Goal: Information Seeking & Learning: Learn about a topic

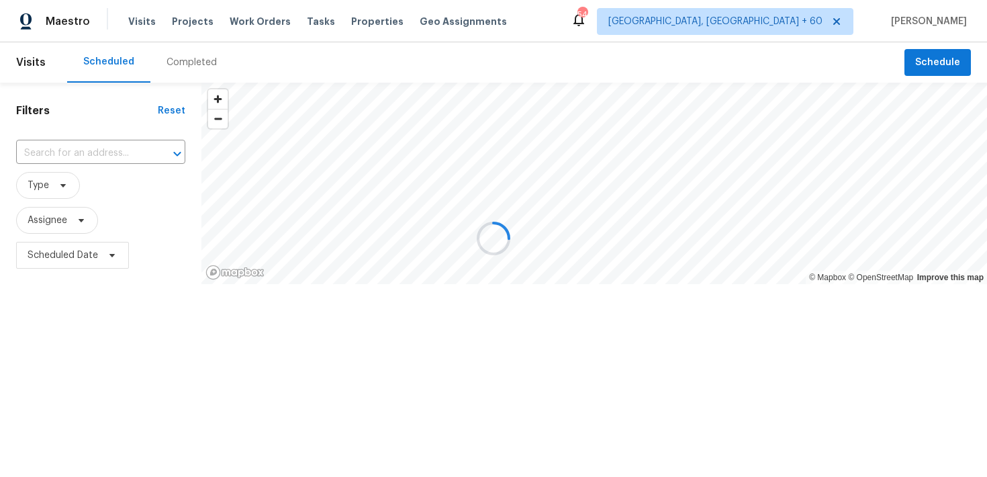
click at [175, 62] on div at bounding box center [493, 238] width 987 height 477
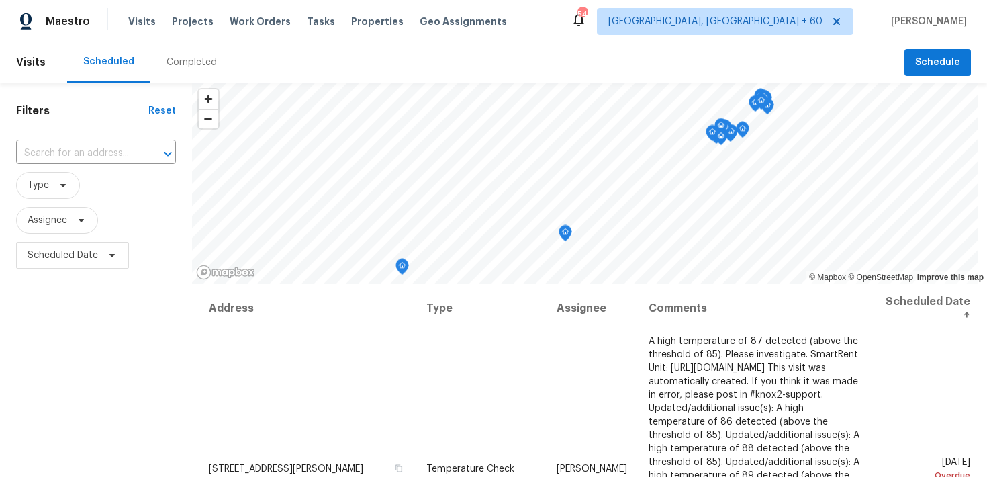
click at [175, 62] on div "Completed" at bounding box center [191, 62] width 50 height 13
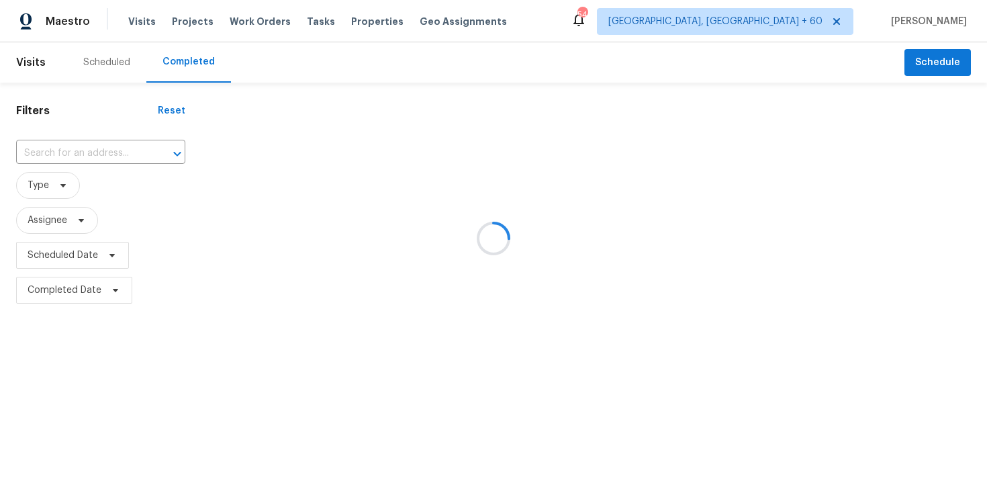
click at [36, 149] on div at bounding box center [493, 238] width 987 height 477
click at [42, 151] on div at bounding box center [493, 238] width 987 height 477
click at [29, 149] on div at bounding box center [493, 238] width 987 height 477
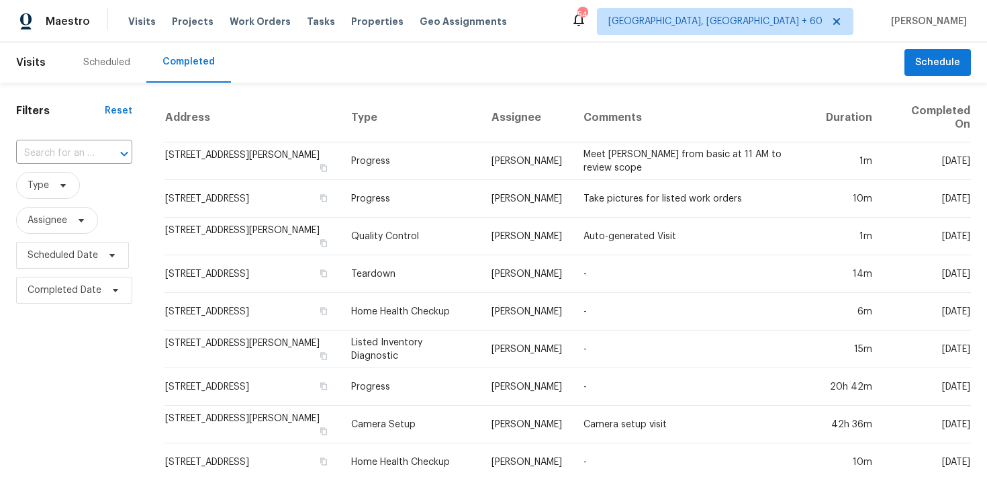
click at [29, 149] on input "text" at bounding box center [55, 153] width 79 height 21
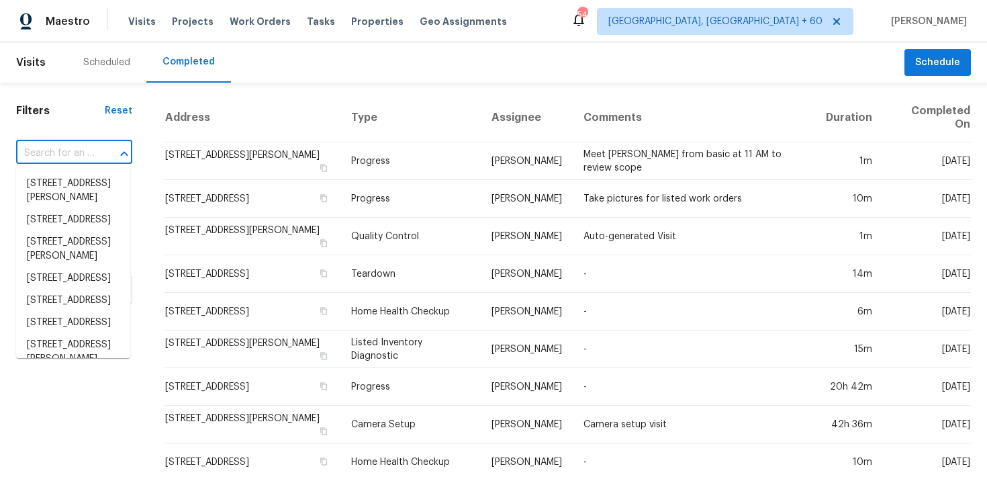
paste input "[STREET_ADDRESS][PERSON_NAME][PERSON_NAME]"
type input "[STREET_ADDRESS][PERSON_NAME][PERSON_NAME]"
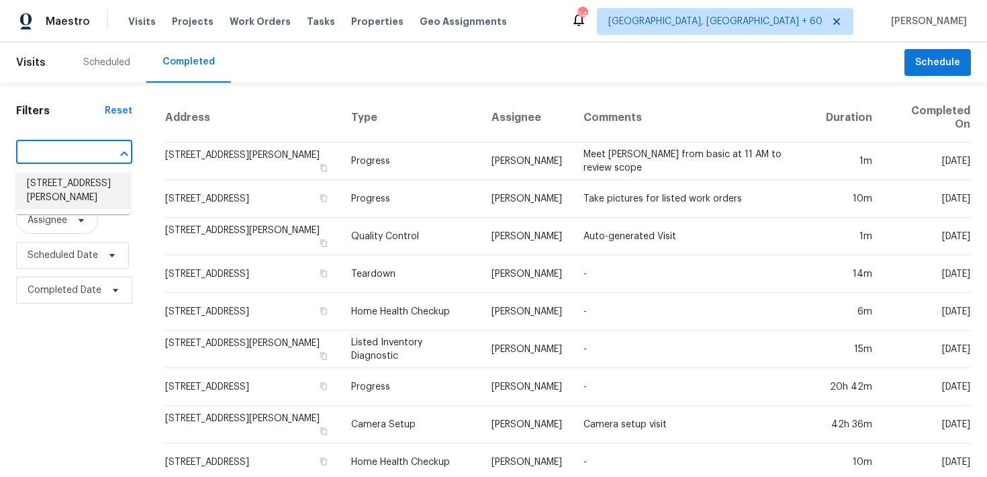
click at [48, 187] on li "[STREET_ADDRESS][PERSON_NAME]" at bounding box center [73, 190] width 114 height 36
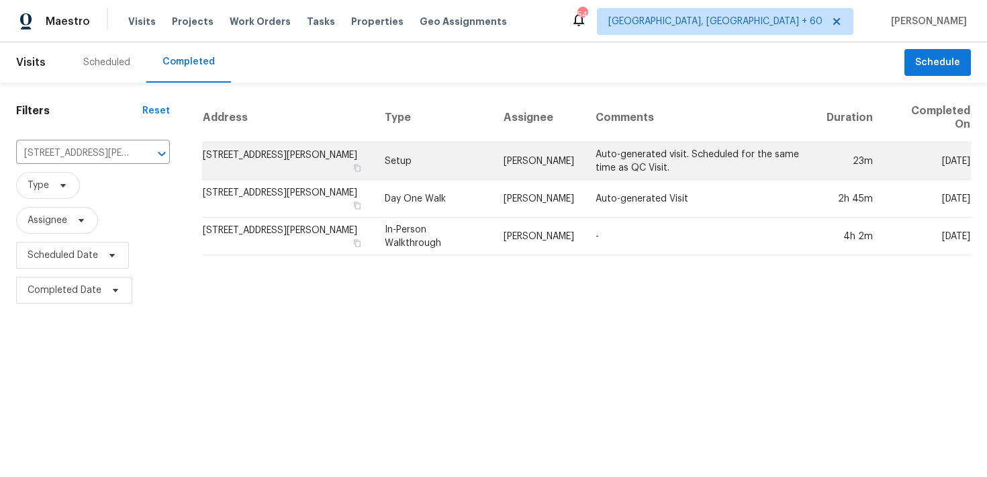
click at [397, 152] on td "Setup" at bounding box center [433, 161] width 119 height 38
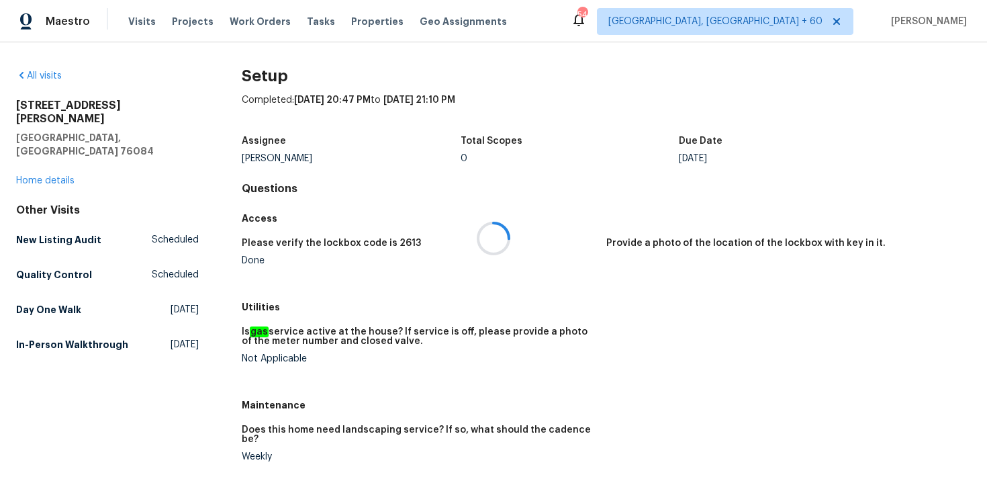
click at [52, 156] on div at bounding box center [493, 238] width 987 height 477
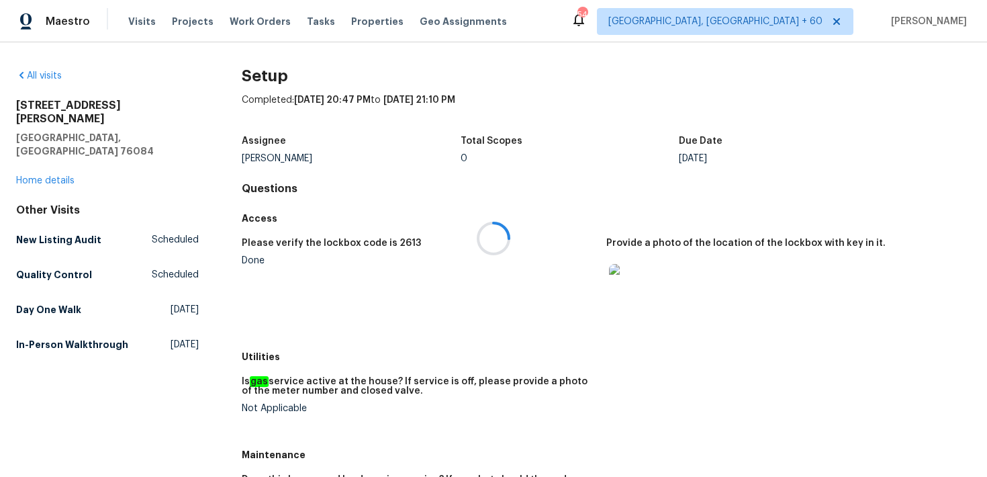
click at [37, 149] on div at bounding box center [493, 238] width 987 height 477
click at [37, 176] on link "Home details" at bounding box center [45, 180] width 58 height 9
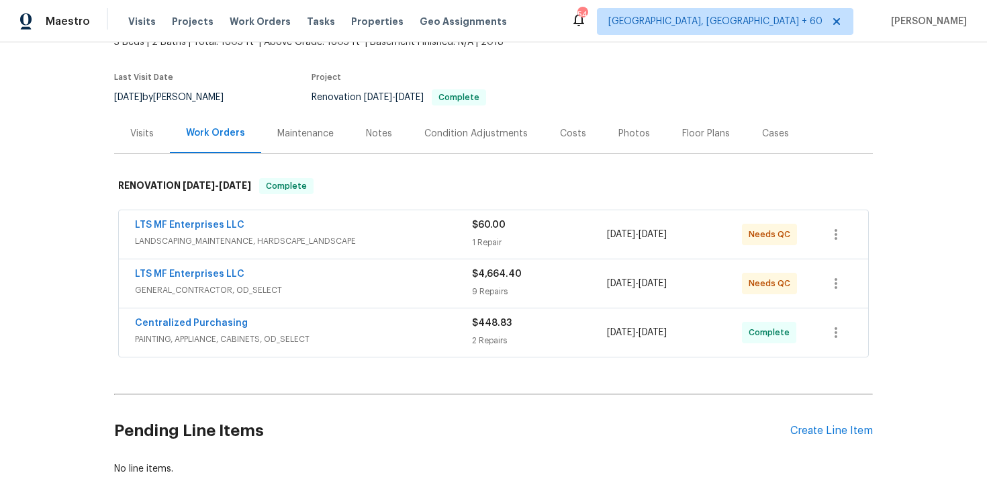
scroll to position [96, 0]
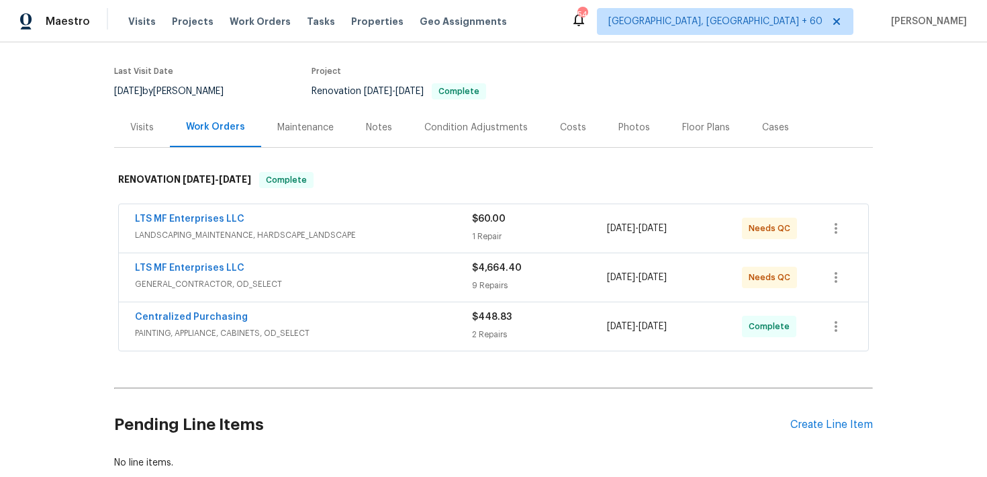
click at [484, 333] on div "2 Repairs" at bounding box center [539, 334] width 135 height 13
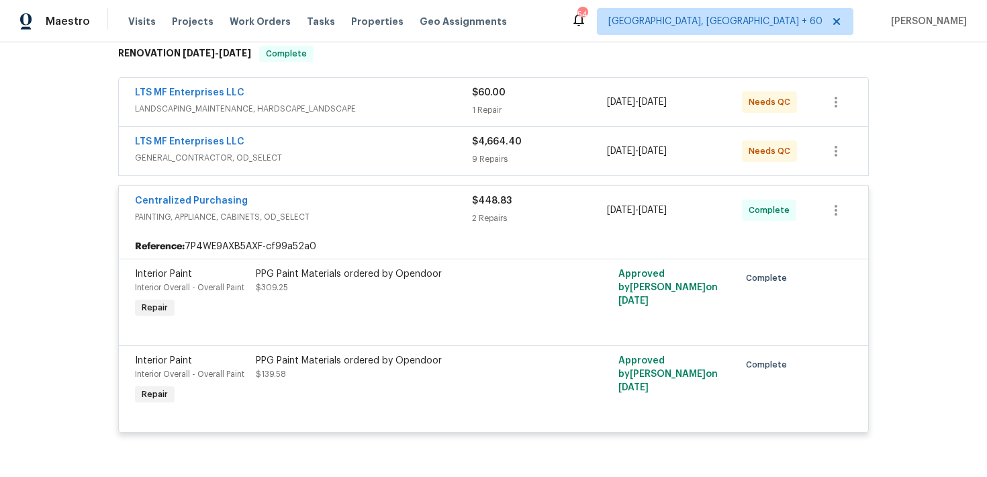
scroll to position [121, 0]
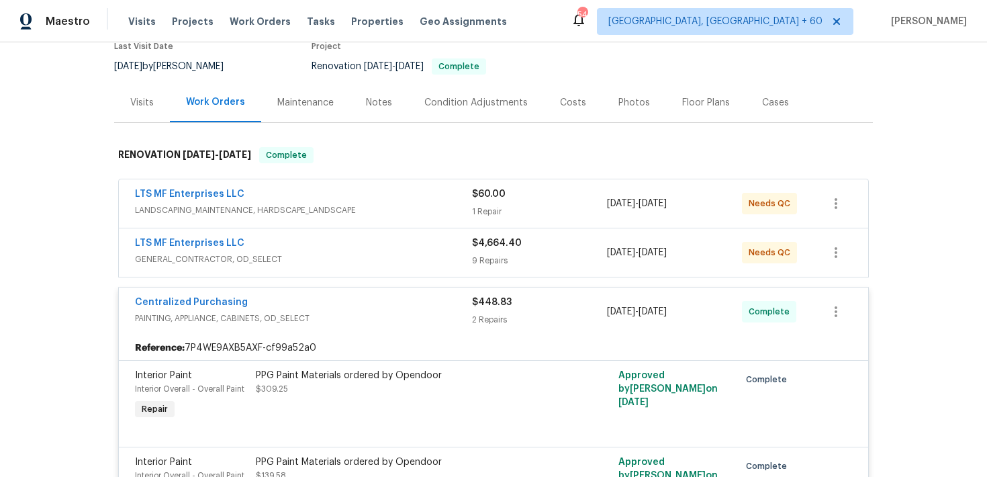
click at [496, 258] on div "9 Repairs" at bounding box center [539, 260] width 135 height 13
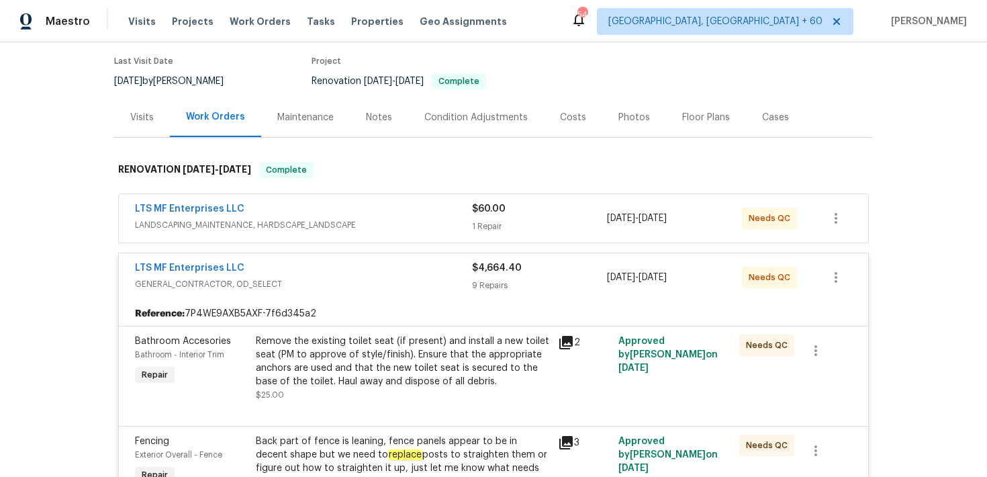
scroll to position [0, 0]
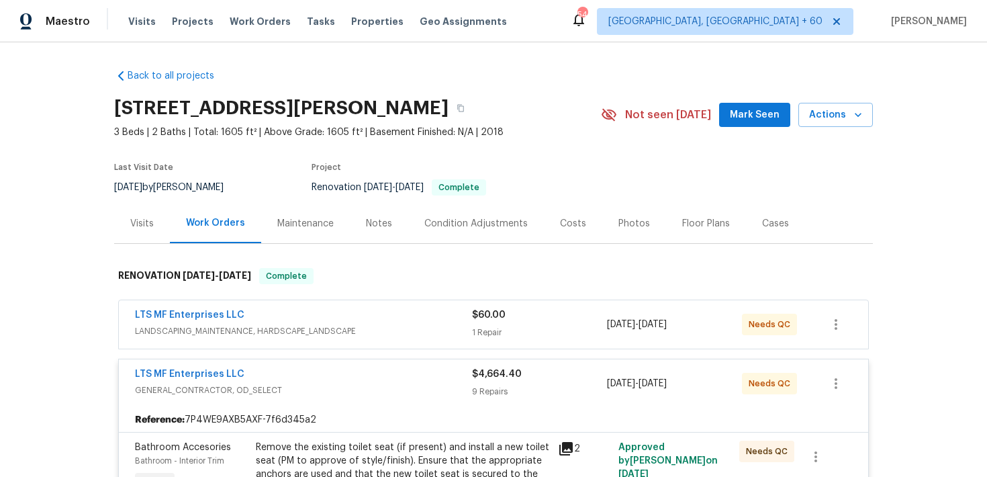
click at [493, 329] on div "1 Repair" at bounding box center [539, 332] width 135 height 13
